Goal: Check status: Check status

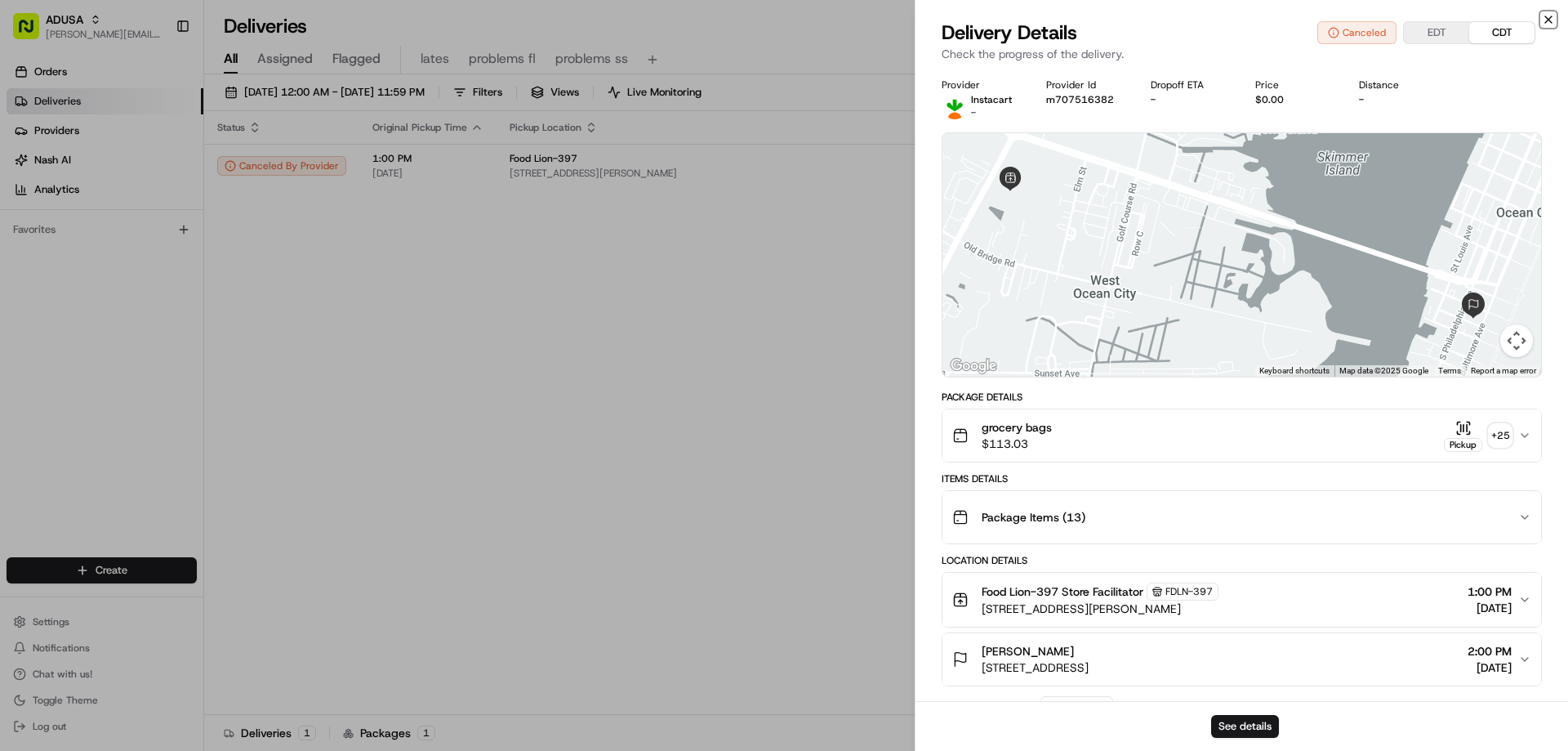
click at [1543, 13] on icon "button" at bounding box center [1548, 18] width 13 height 13
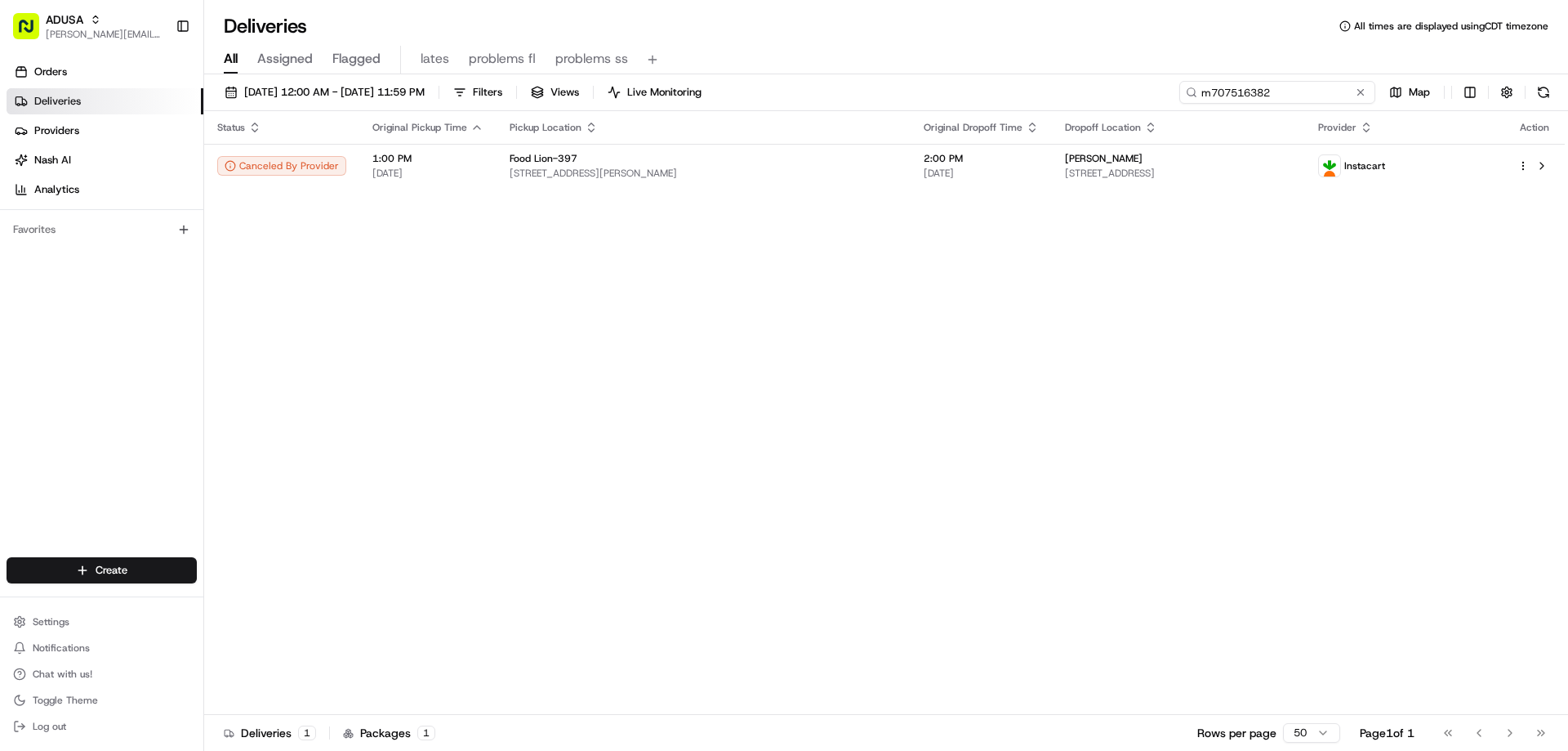
drag, startPoint x: 1327, startPoint y: 94, endPoint x: 1171, endPoint y: 101, distance: 156.2
click at [1172, 101] on div "08/19/2025 12:00 AM - 08/19/2025 11:59 PM Filters Views Live Monitoring m707516…" at bounding box center [885, 95] width 1363 height 30
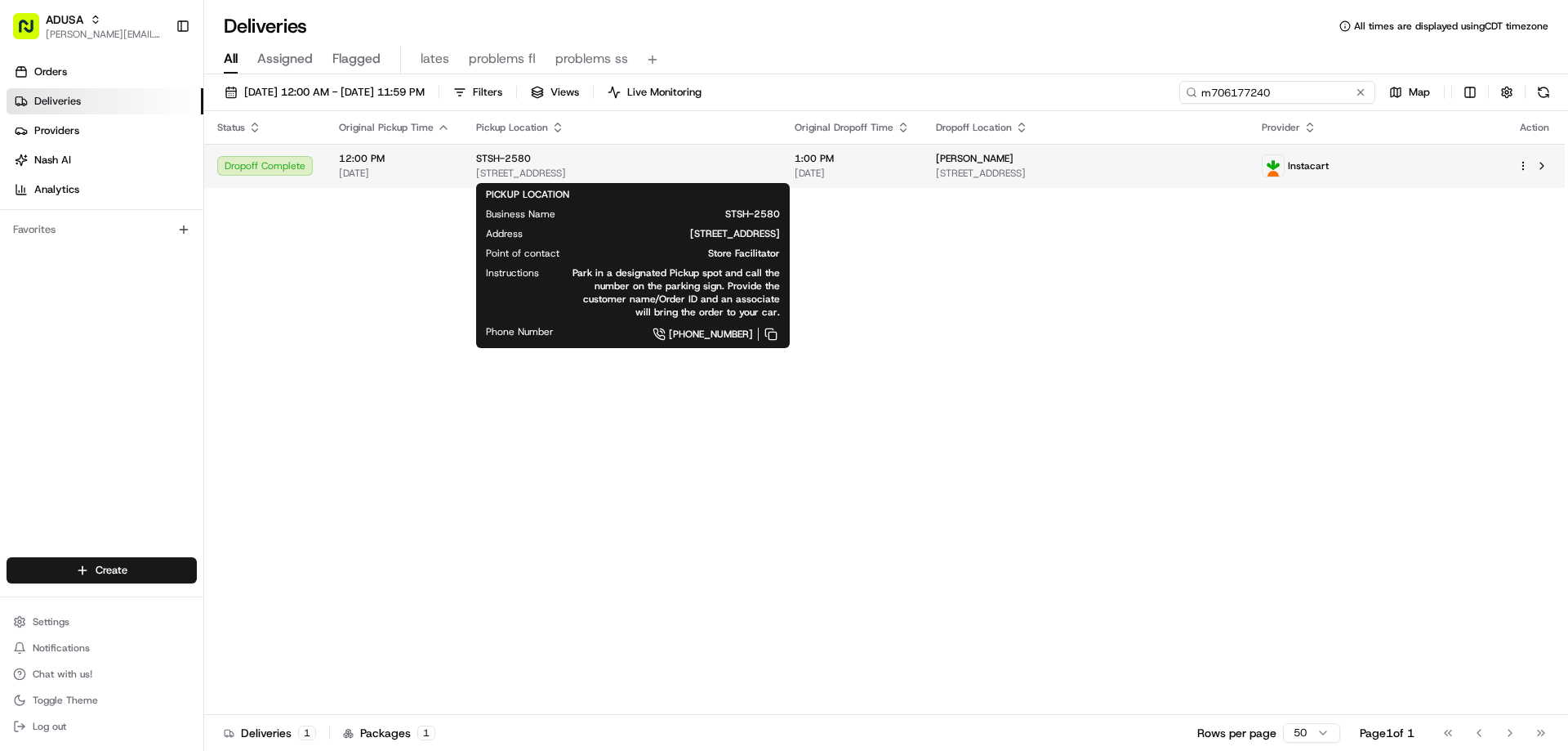
type input "m706177240"
click at [493, 156] on span "STSH-2580" at bounding box center [503, 157] width 54 height 13
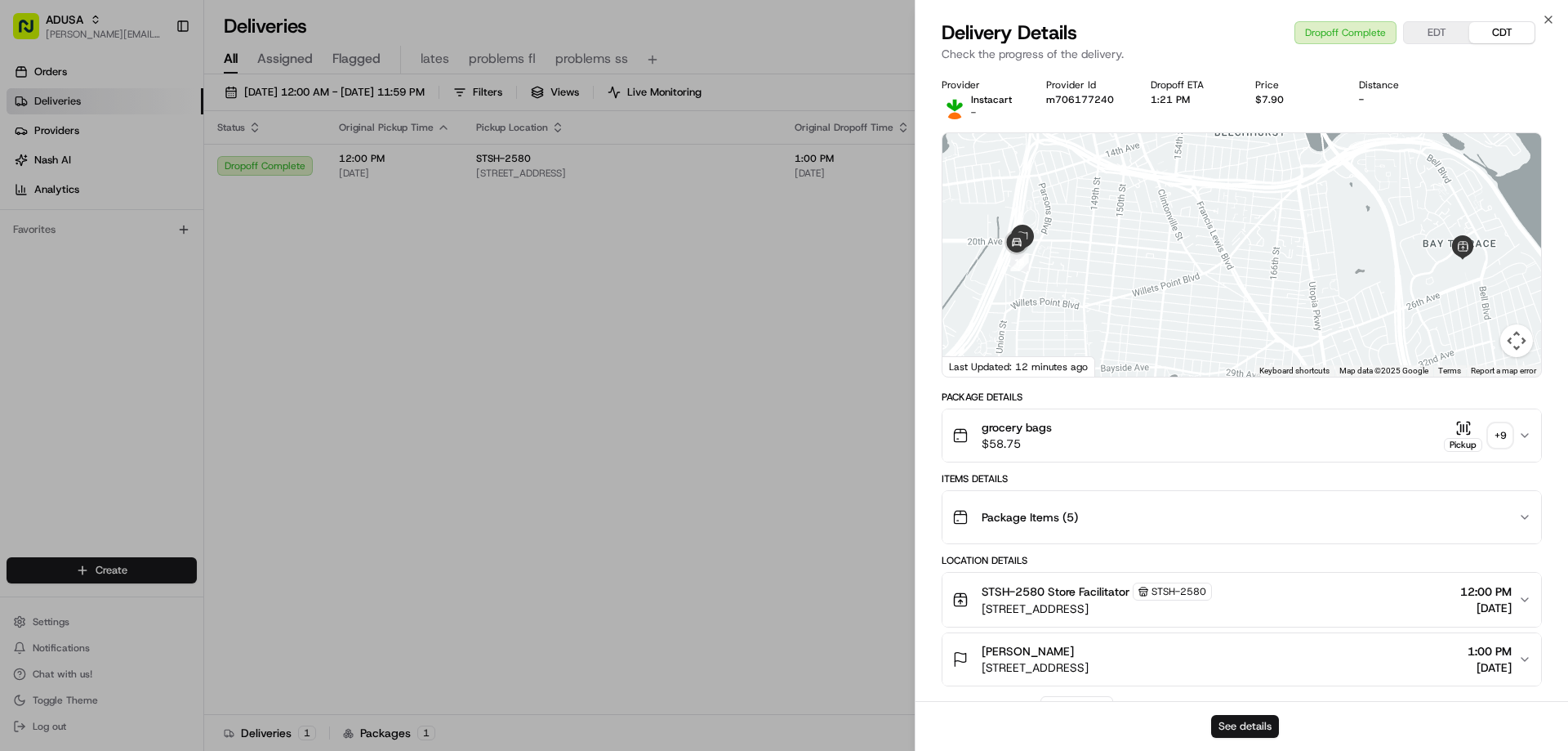
click at [1253, 719] on button "See details" at bounding box center [1245, 727] width 68 height 23
click at [1546, 16] on icon "button" at bounding box center [1548, 18] width 13 height 13
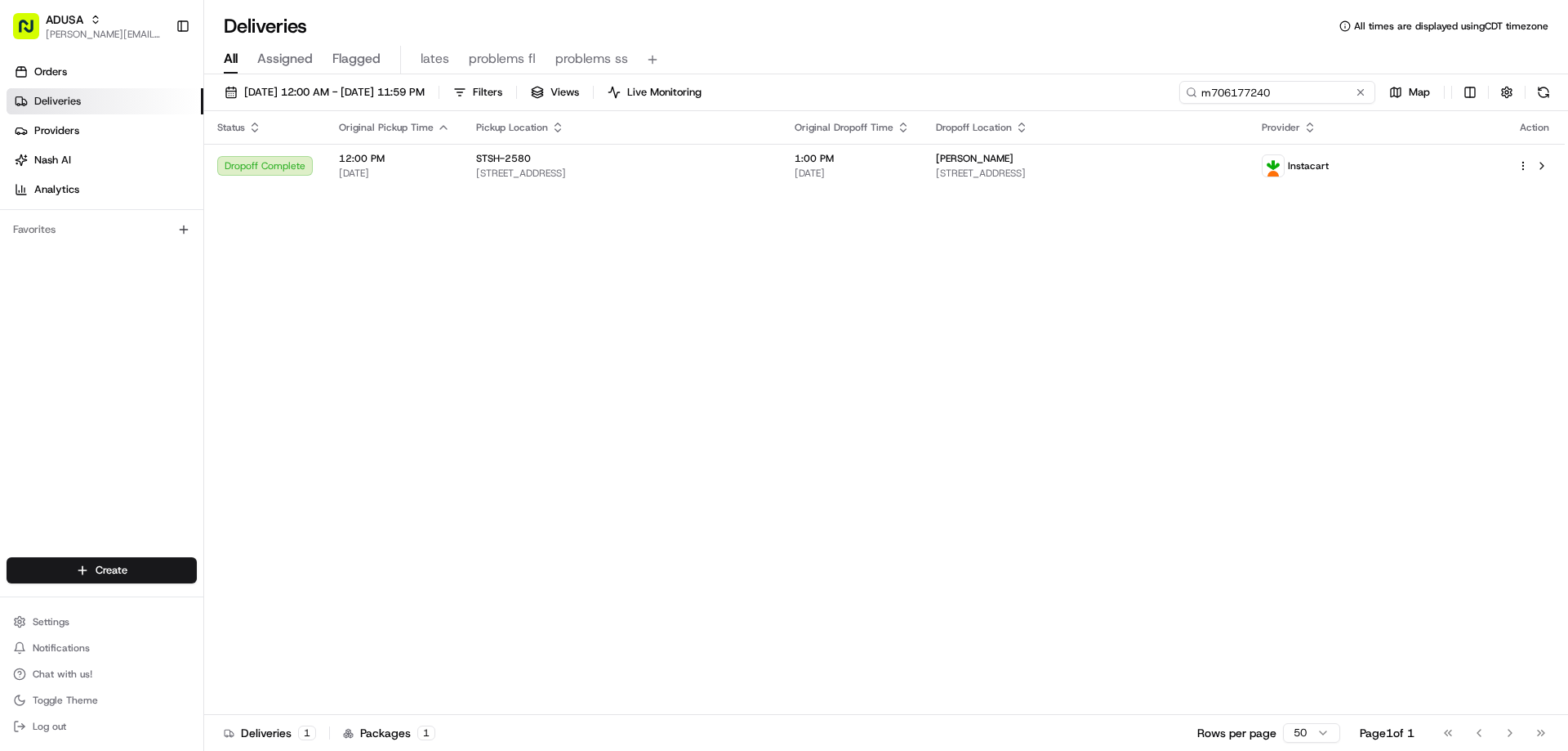
drag, startPoint x: 1325, startPoint y: 89, endPoint x: 1152, endPoint y: 95, distance: 173.1
click at [1157, 95] on div "08/19/2025 12:00 AM - 08/19/2025 11:59 PM Filters Views Live Monitoring m706177…" at bounding box center [885, 95] width 1363 height 30
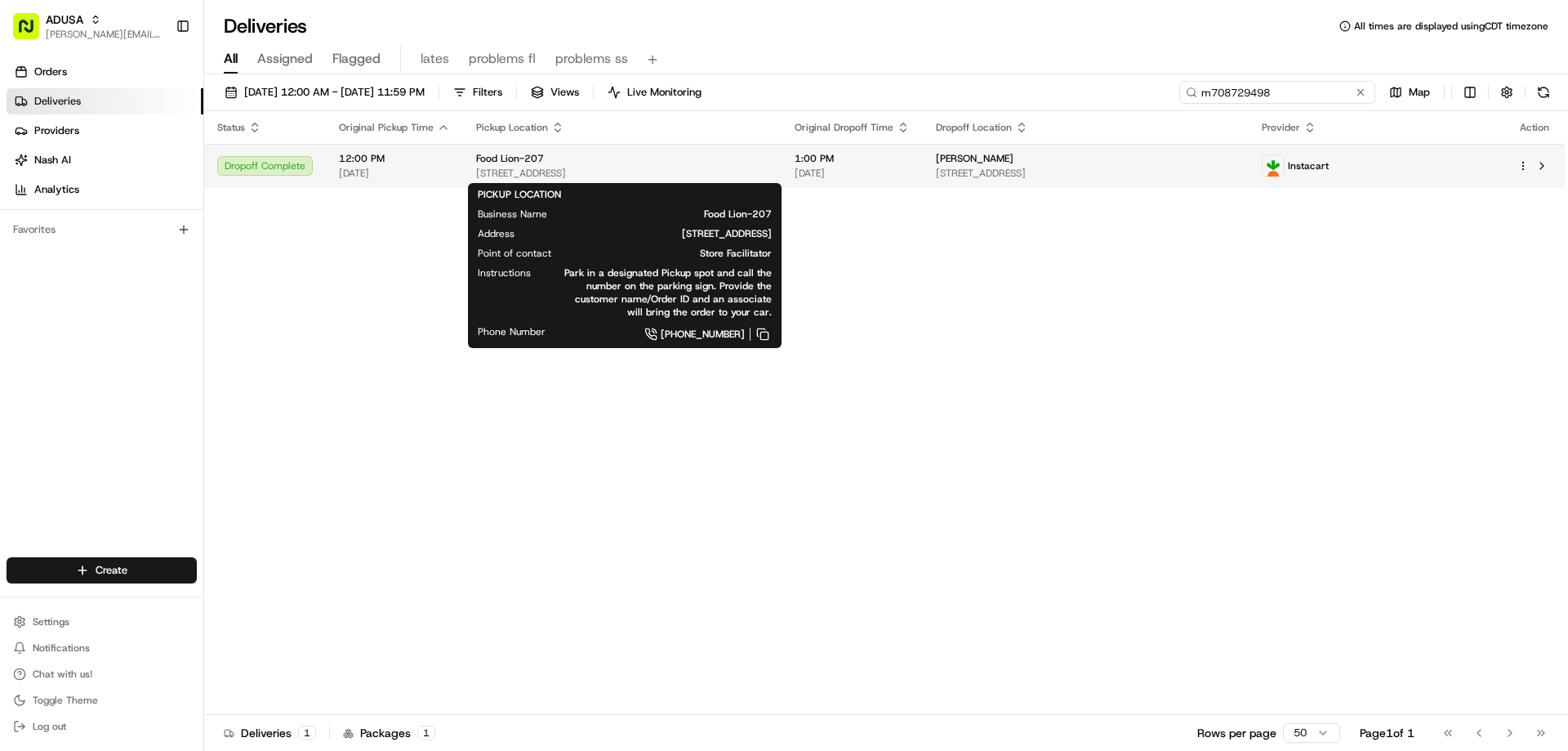
type input "m708729498"
click at [503, 161] on span "Food Lion-207" at bounding box center [510, 157] width 68 height 13
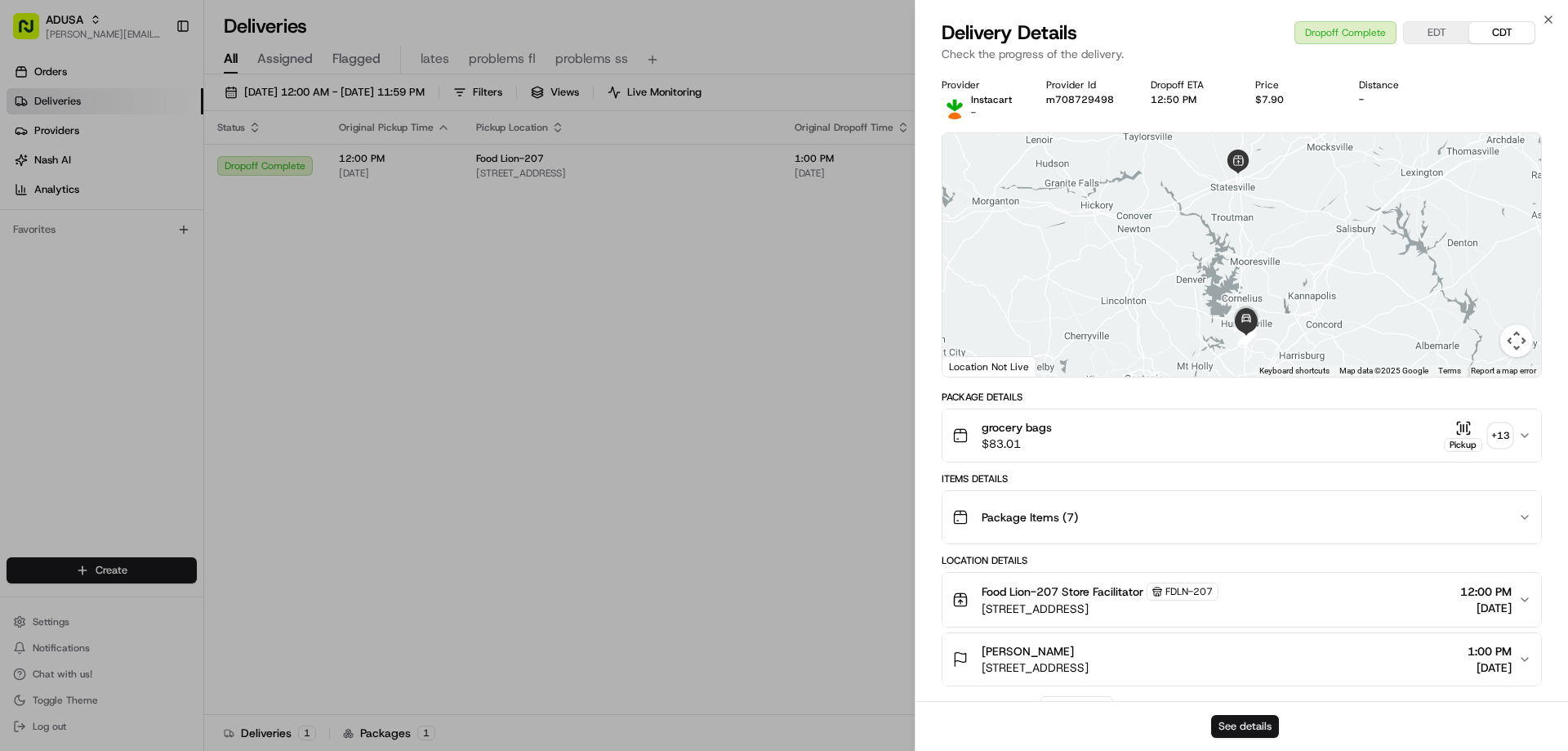
click at [1242, 724] on button "See details" at bounding box center [1245, 727] width 68 height 23
